Goal: Task Accomplishment & Management: Manage account settings

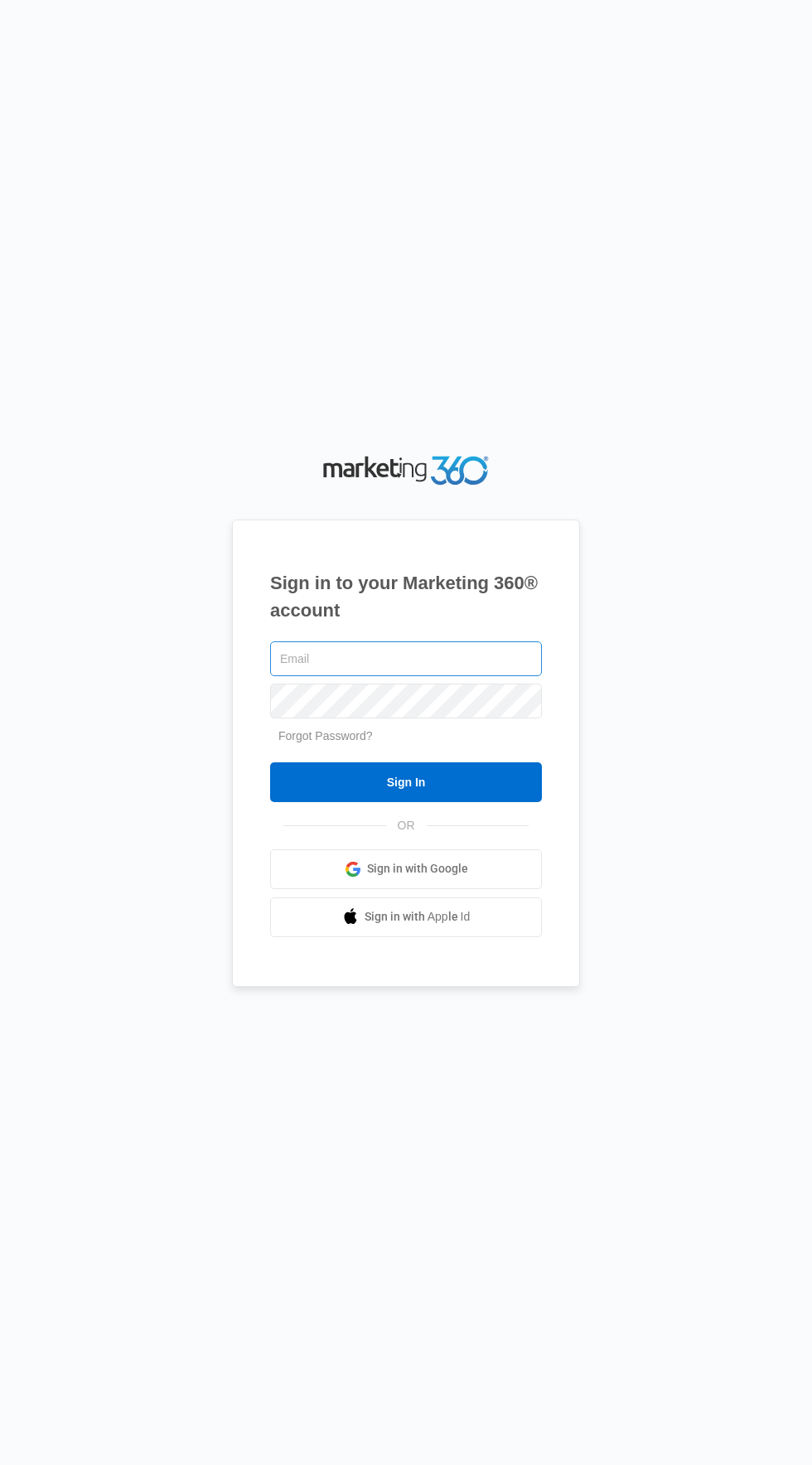
click at [478, 677] on input "text" at bounding box center [405, 658] width 272 height 35
type input "[EMAIL_ADDRESS][DOMAIN_NAME]"
click at [270, 762] on input "Sign In" at bounding box center [405, 782] width 272 height 40
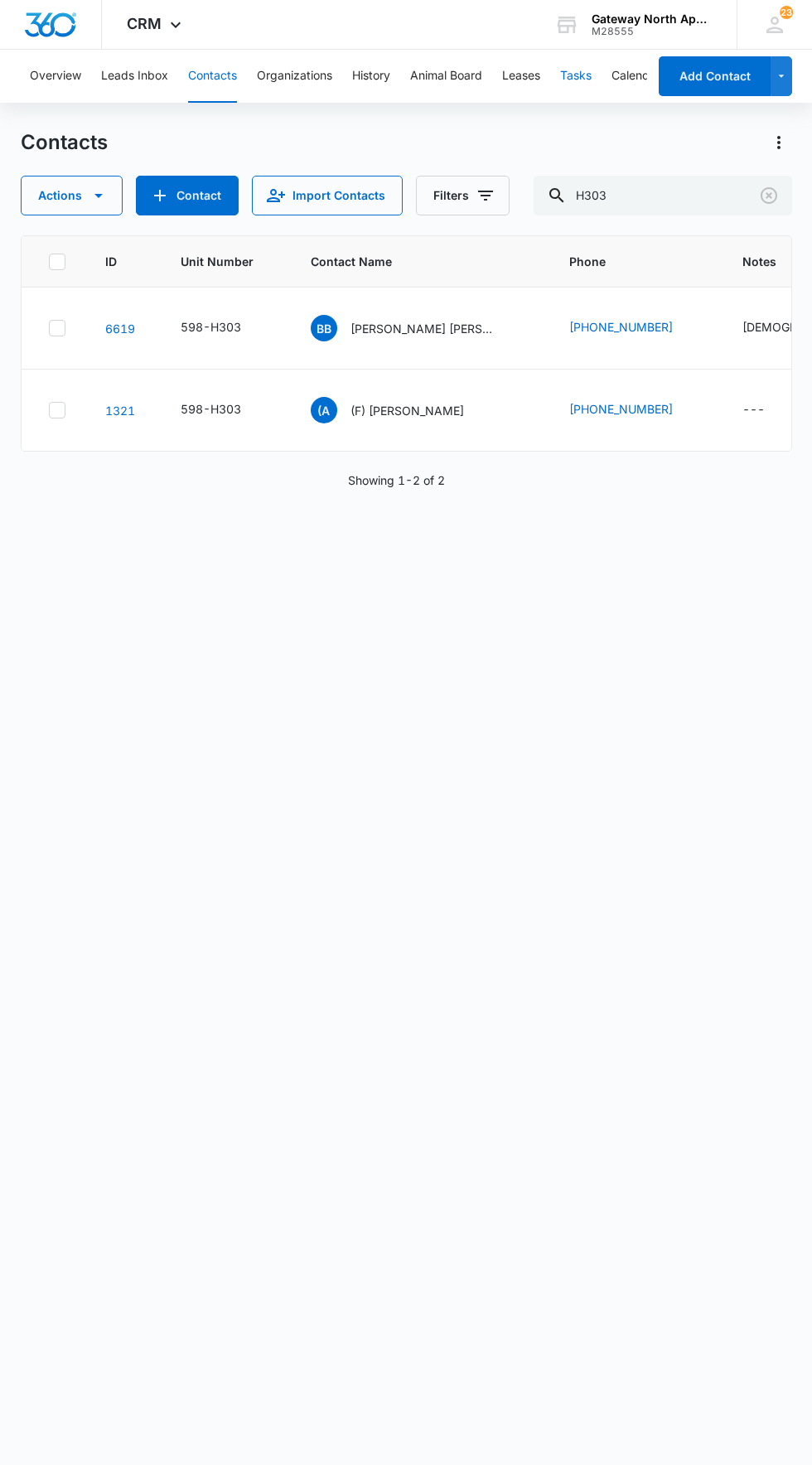
click at [570, 94] on button "Tasks" at bounding box center [576, 76] width 32 height 53
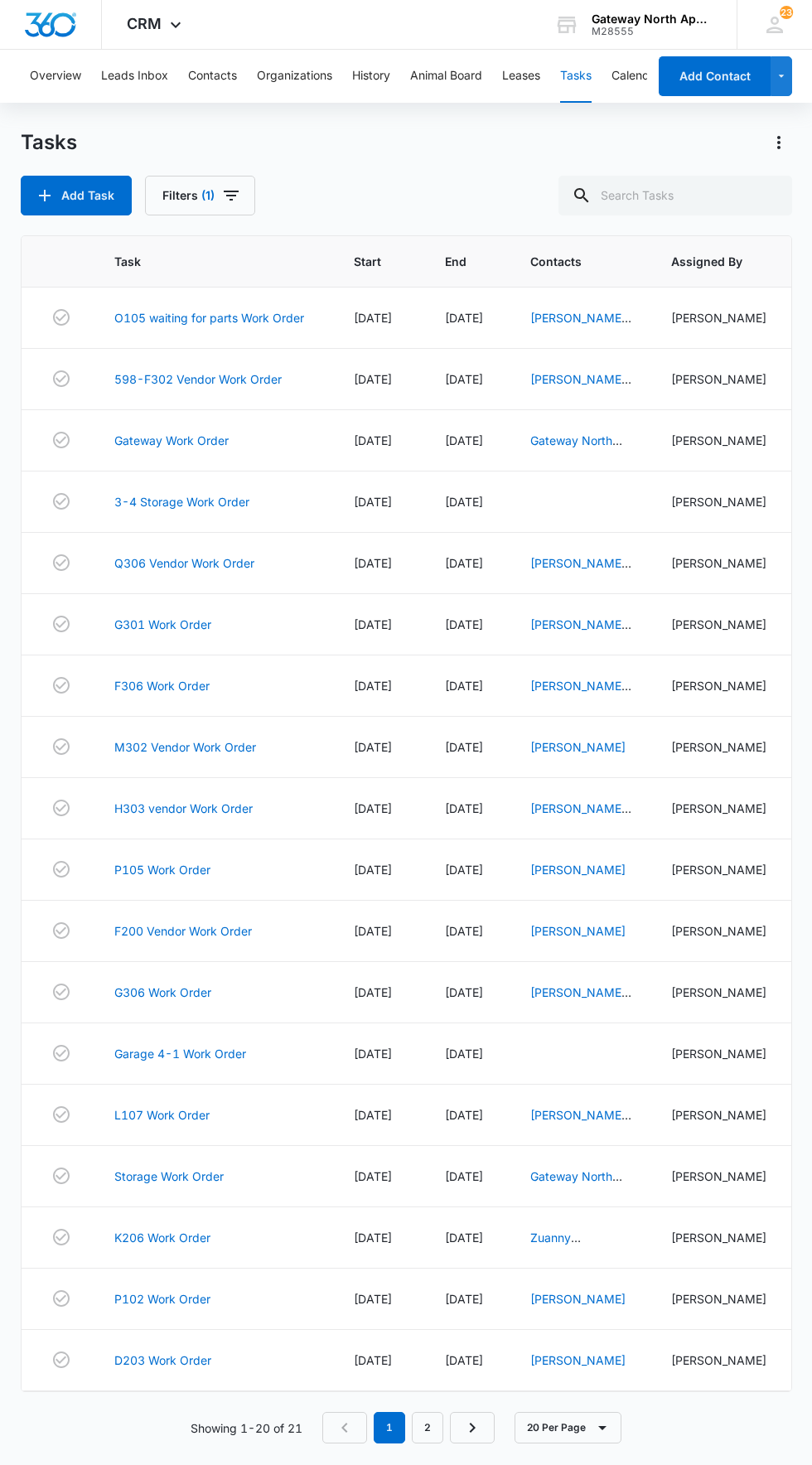
scroll to position [29, 0]
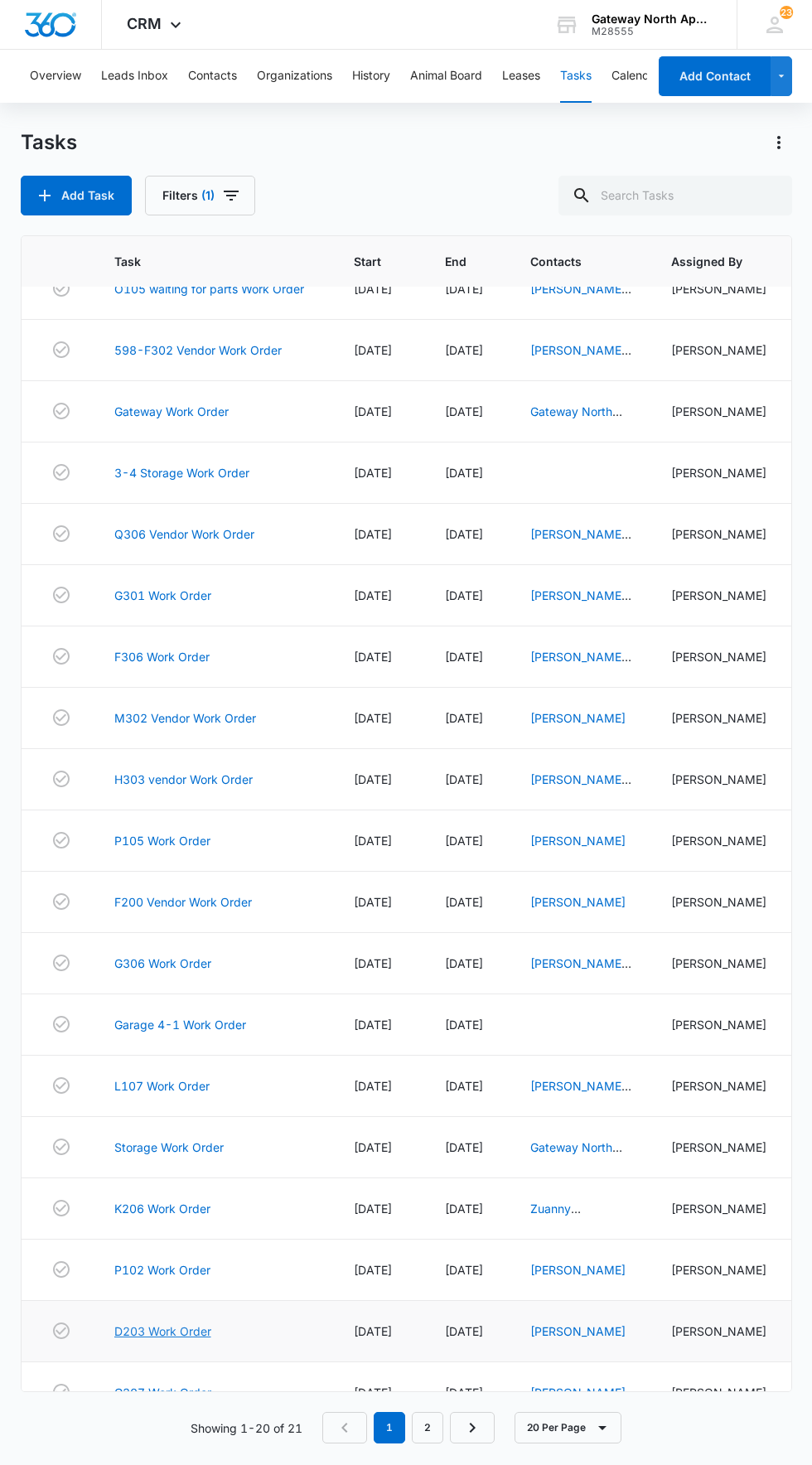
click at [181, 1340] on link "D203 Work Order" at bounding box center [163, 1331] width 97 height 17
